Goal: Navigation & Orientation: Find specific page/section

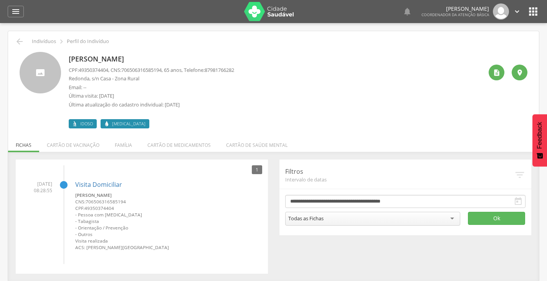
scroll to position [23, 0]
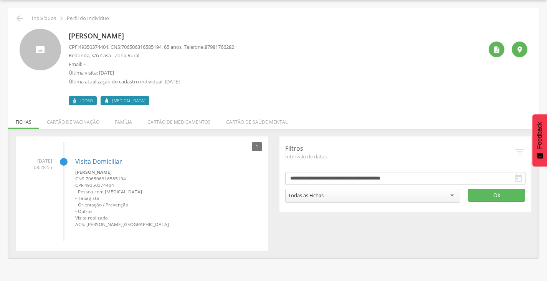
click at [126, 123] on li "Família" at bounding box center [123, 120] width 33 height 18
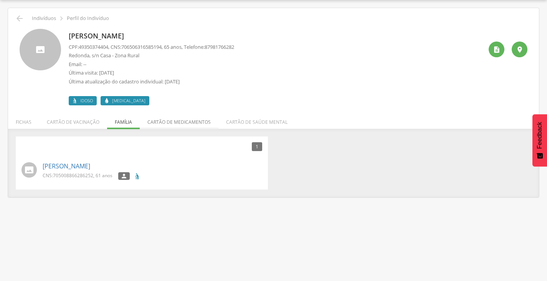
click at [167, 116] on li "Cartão de medicamentos" at bounding box center [179, 120] width 79 height 18
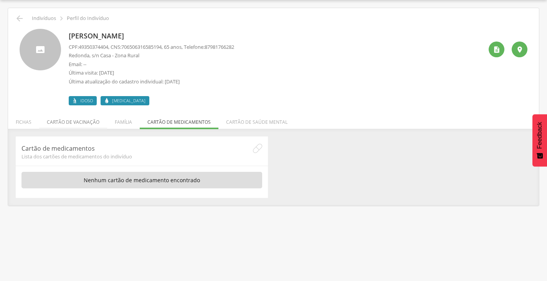
click at [55, 123] on li "Cartão de vacinação" at bounding box center [73, 120] width 68 height 18
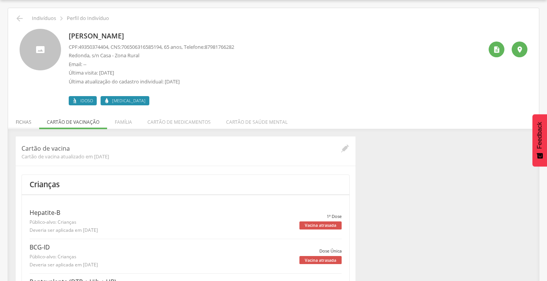
click at [25, 125] on li "Fichas" at bounding box center [23, 120] width 31 height 18
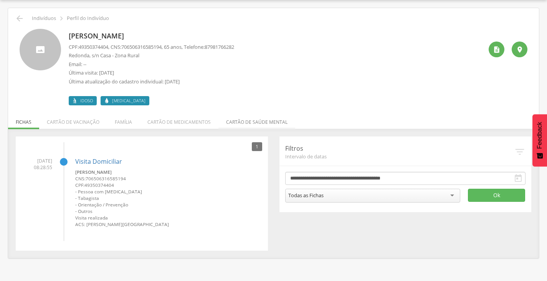
click at [237, 123] on li "Cartão de saúde mental" at bounding box center [257, 120] width 77 height 18
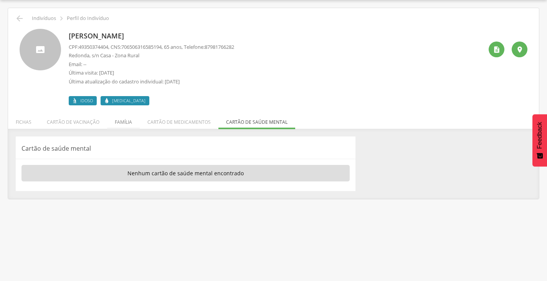
click at [122, 121] on li "Família" at bounding box center [123, 120] width 33 height 18
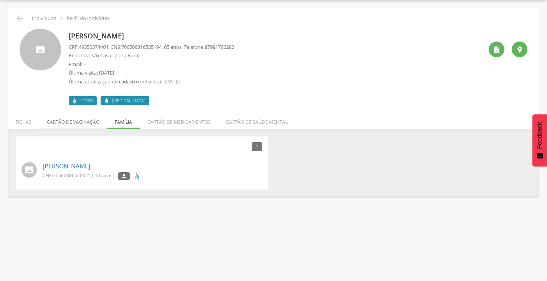
click at [85, 120] on li "Cartão de vacinação" at bounding box center [73, 120] width 68 height 18
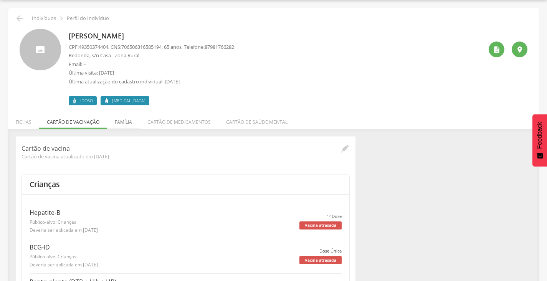
scroll to position [0, 0]
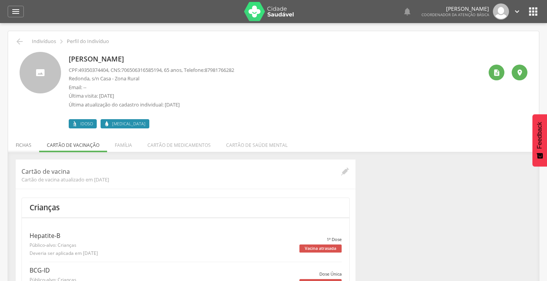
click at [17, 147] on li "Fichas" at bounding box center [23, 143] width 31 height 18
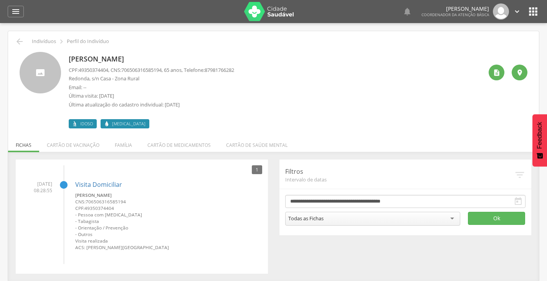
click at [534, 10] on icon "" at bounding box center [533, 11] width 12 height 12
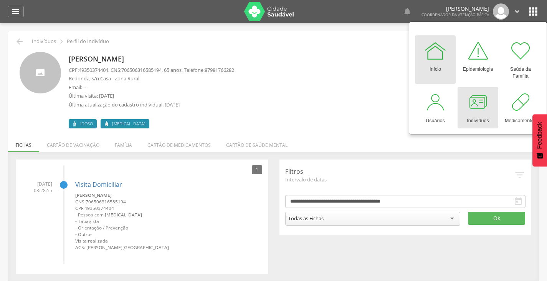
click at [469, 107] on div at bounding box center [478, 102] width 23 height 23
